Goal: Answer question/provide support: Answer question/provide support

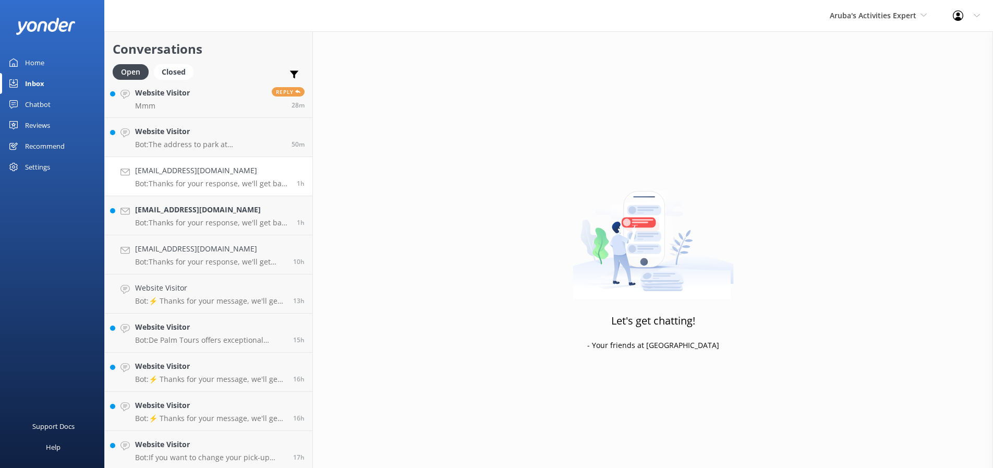
scroll to position [9, 0]
click at [176, 453] on p "Bot: If you want to change your pick-up location, please email us at [EMAIL_ADD…" at bounding box center [210, 455] width 150 height 9
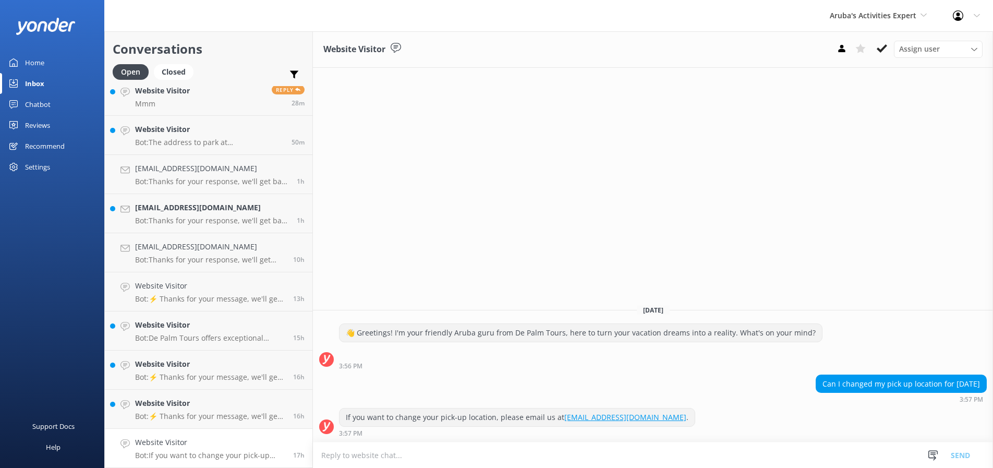
click at [342, 455] on textarea at bounding box center [653, 455] width 680 height 26
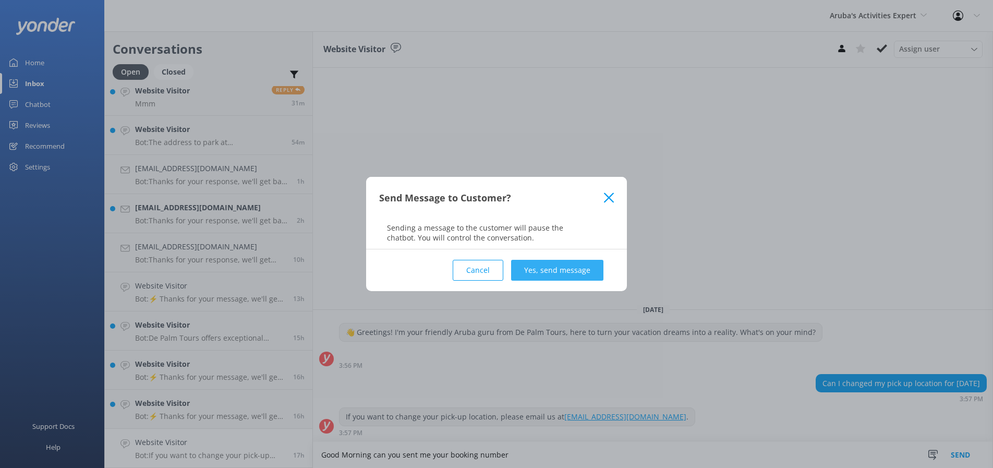
type textarea "Good Morning can you sent me your booking number"
click at [549, 268] on button "Yes, send message" at bounding box center [557, 270] width 92 height 21
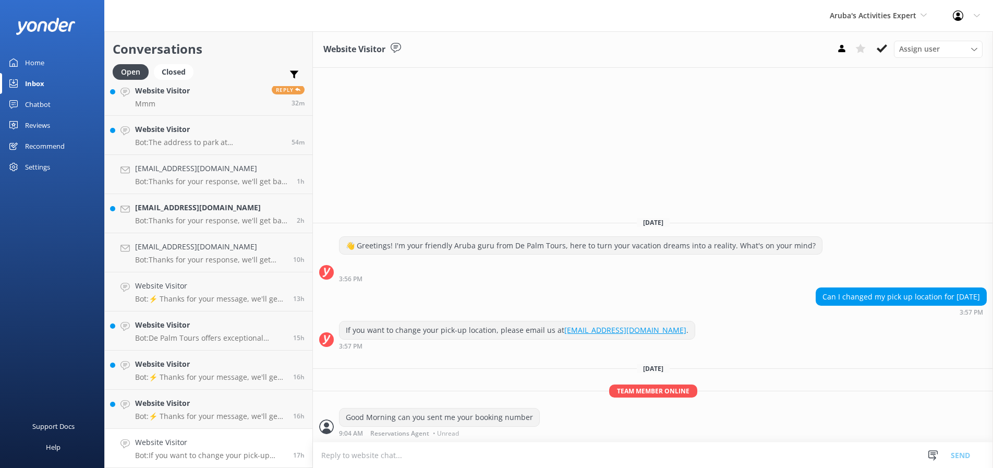
click at [180, 449] on div "Website Visitor Bot: If you want to change your pick-up location, please email …" at bounding box center [210, 448] width 150 height 23
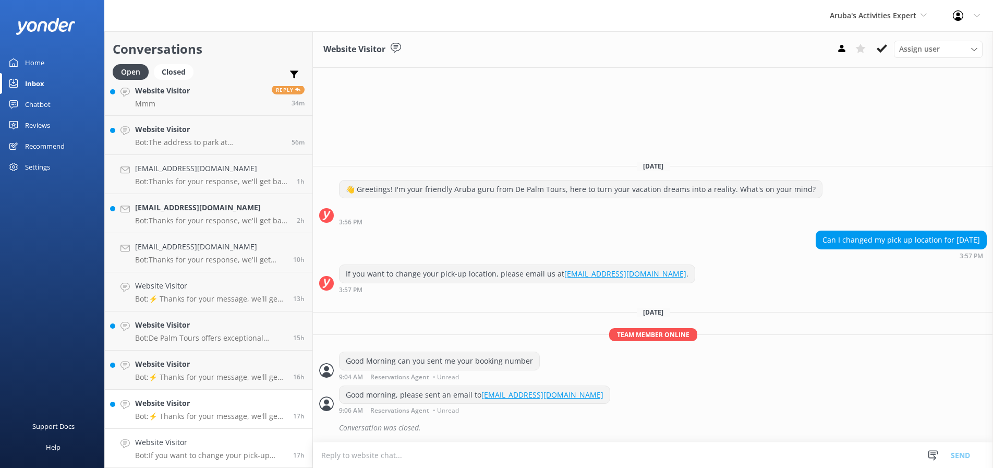
click at [172, 415] on p "Bot: ⚡ Thanks for your message, we'll get back to you as soon as we can." at bounding box center [210, 416] width 150 height 9
